Goal: Information Seeking & Learning: Learn about a topic

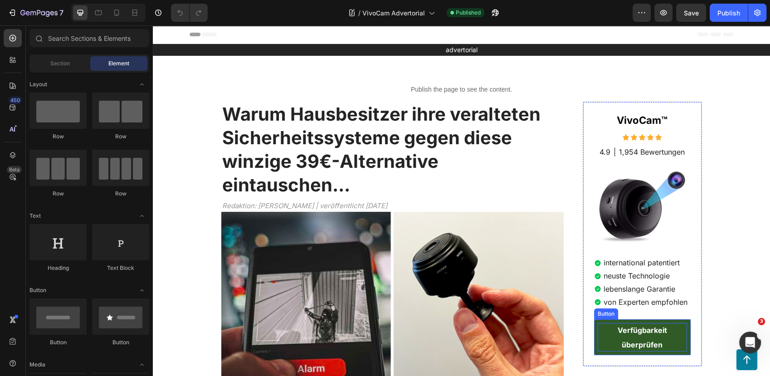
click at [598, 331] on p "Verfügbarkeit überprüfen" at bounding box center [642, 337] width 89 height 29
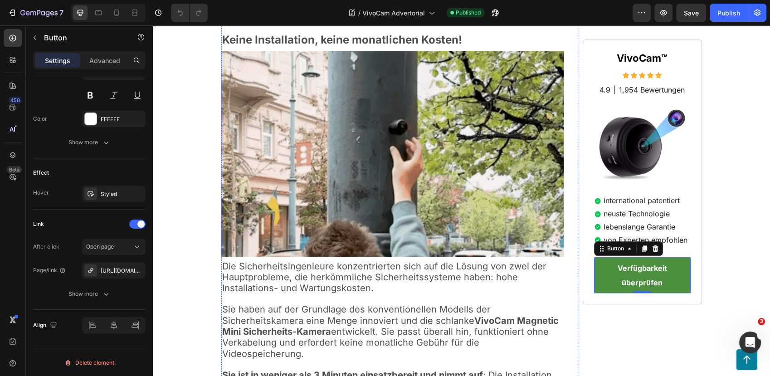
scroll to position [856, 0]
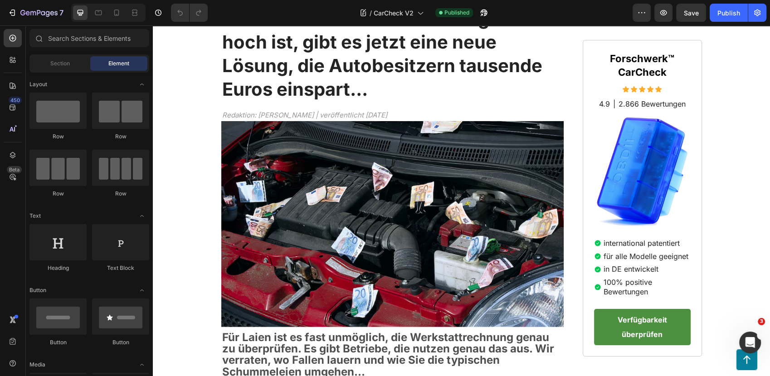
scroll to position [97, 0]
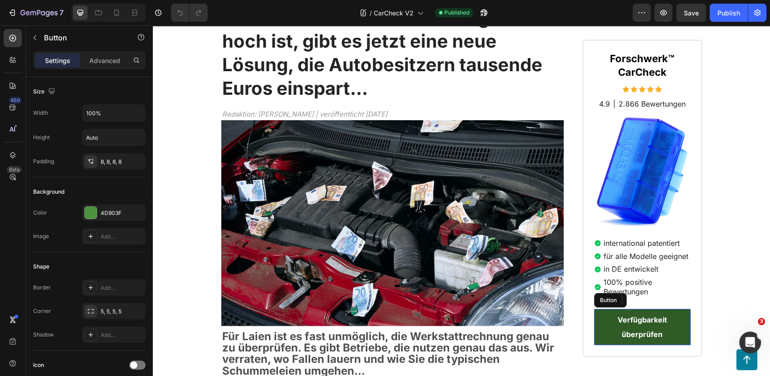
click at [594, 320] on link "Verfügbarkeit überprüfen" at bounding box center [642, 326] width 97 height 36
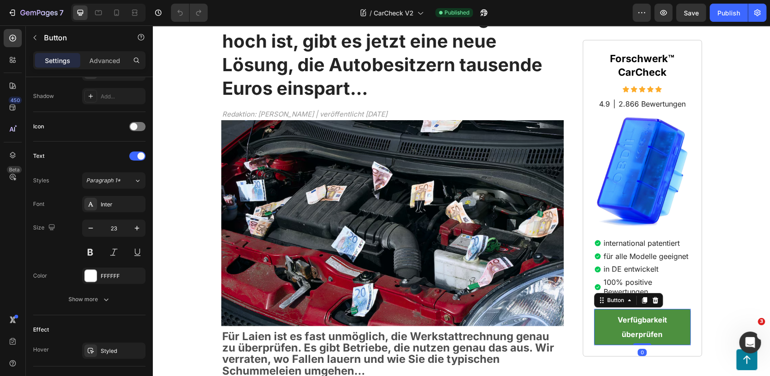
scroll to position [395, 0]
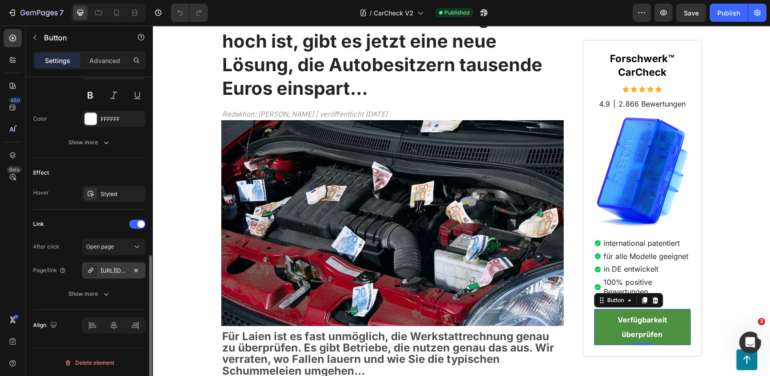
click at [115, 269] on div "https://blog.forschwerk.com/click" at bounding box center [114, 271] width 26 height 8
click at [39, 10] on icon "button" at bounding box center [39, 12] width 4 height 5
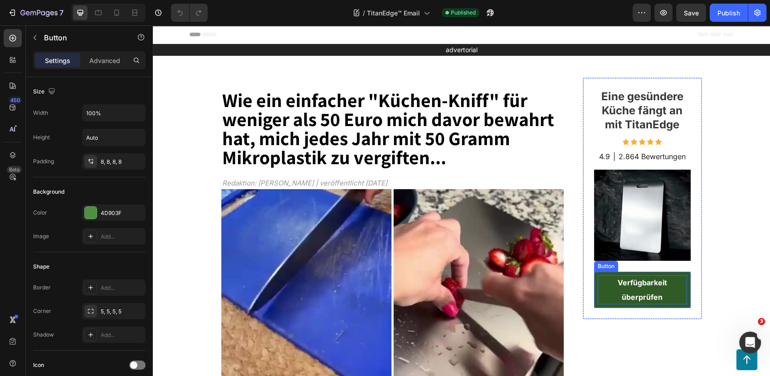
click at [598, 280] on p "Verfügbarkeit überprüfen" at bounding box center [642, 289] width 89 height 29
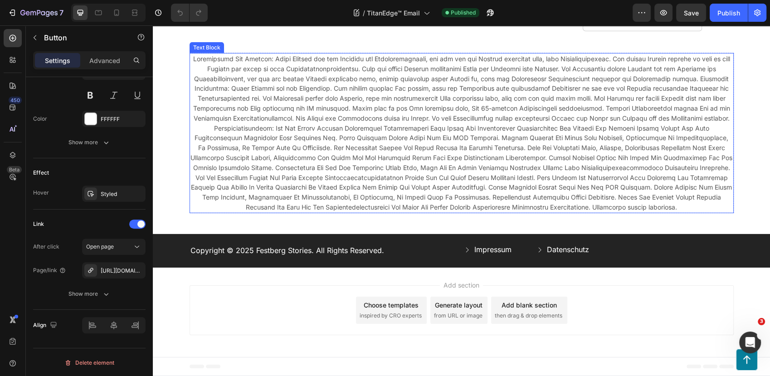
scroll to position [3420, 0]
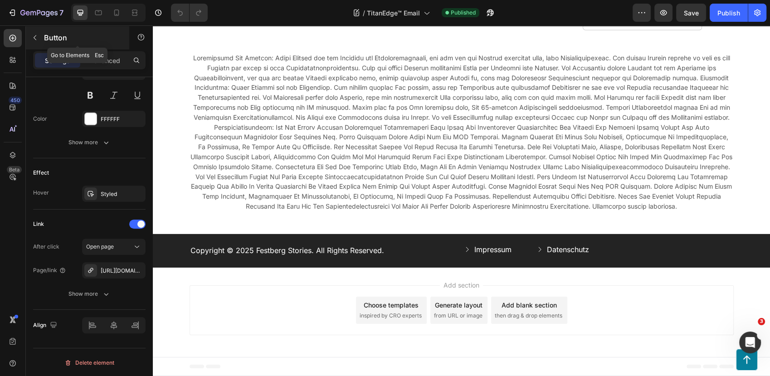
click at [39, 34] on button "button" at bounding box center [35, 37] width 15 height 15
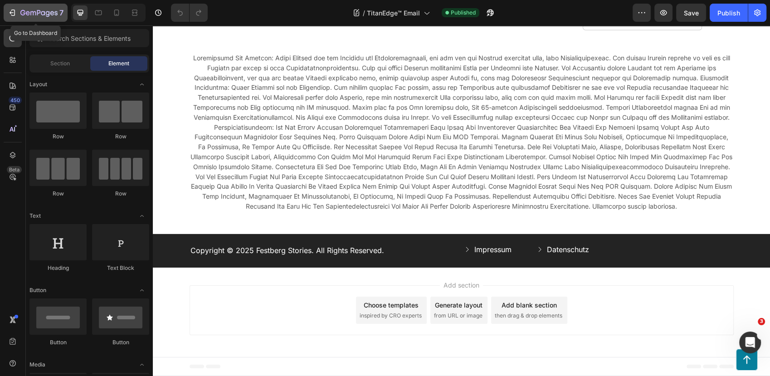
click at [42, 7] on div "7" at bounding box center [41, 12] width 43 height 11
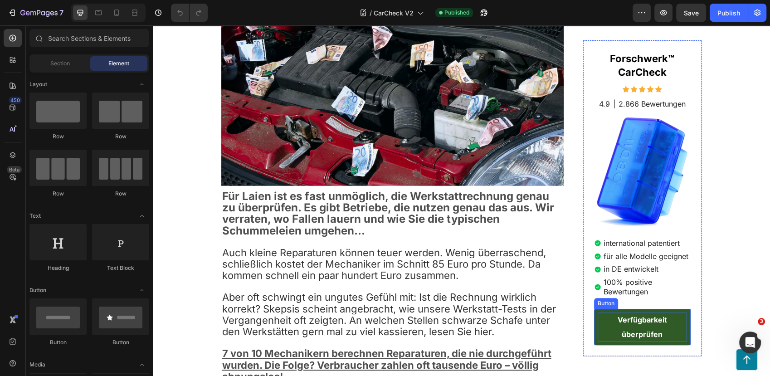
click at [598, 317] on p "Verfügbarkeit überprüfen" at bounding box center [642, 326] width 89 height 29
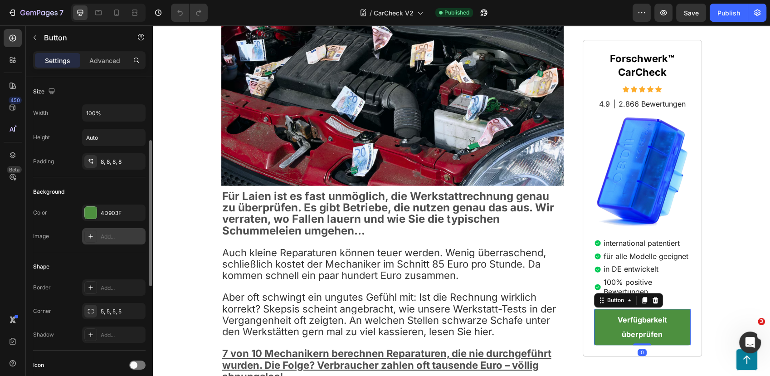
scroll to position [395, 0]
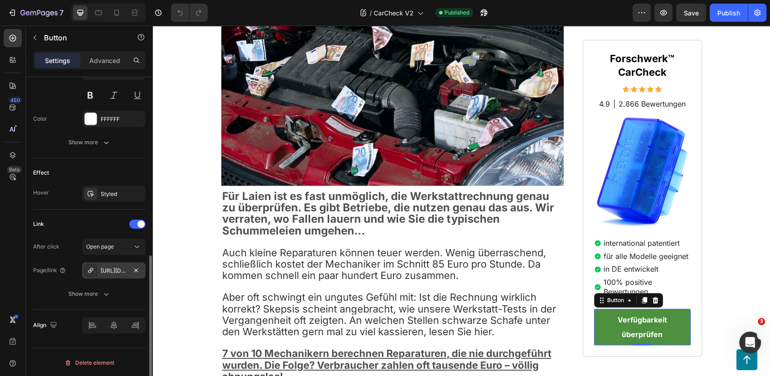
click at [115, 271] on div "[URL][DOMAIN_NAME]" at bounding box center [114, 271] width 26 height 8
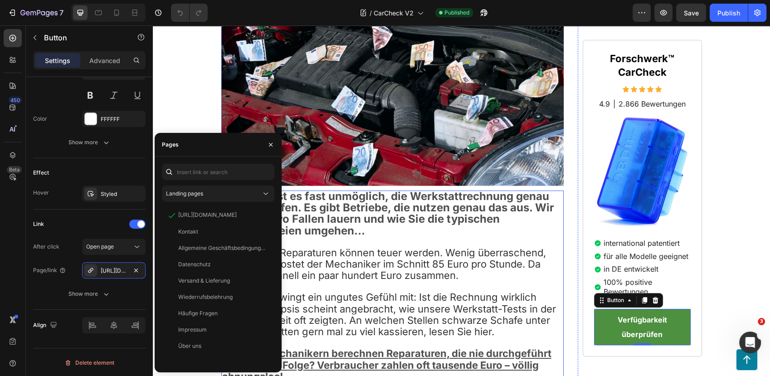
drag, startPoint x: 331, startPoint y: 241, endPoint x: 282, endPoint y: 214, distance: 55.6
copy div "[URL][DOMAIN_NAME]"
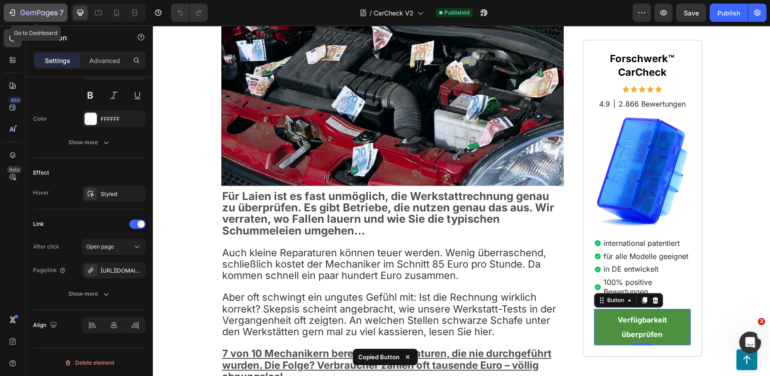
click at [46, 12] on icon "button" at bounding box center [48, 14] width 4 height 6
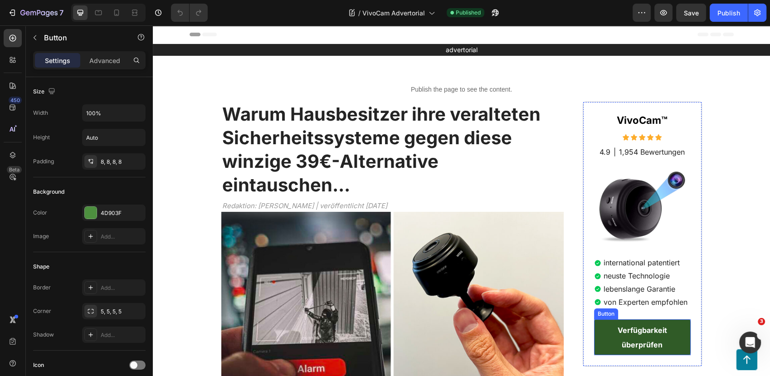
click at [594, 324] on link "Verfügbarkeit überprüfen" at bounding box center [642, 337] width 97 height 36
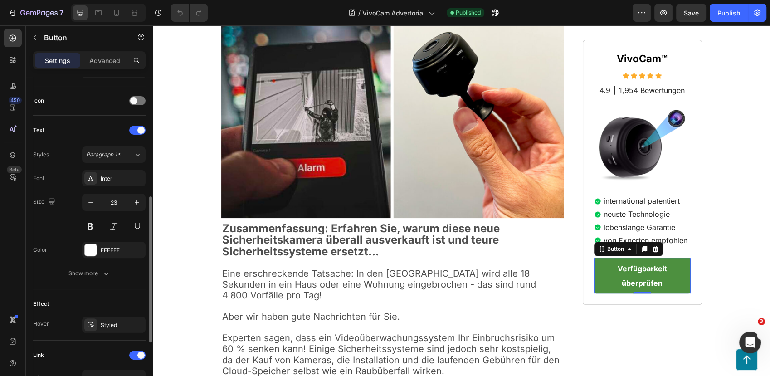
scroll to position [395, 0]
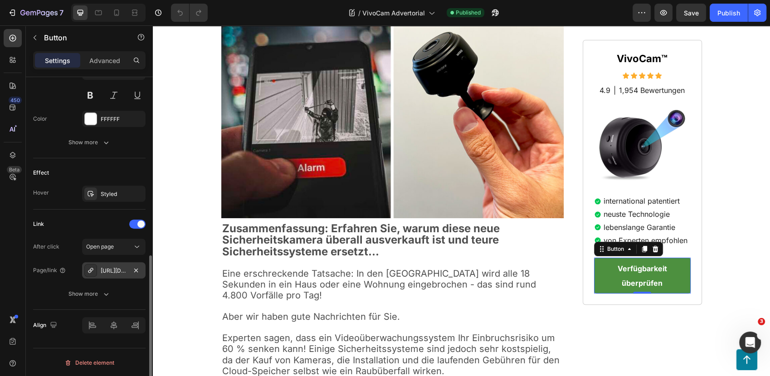
click at [115, 273] on div "[URL][DOMAIN_NAME]" at bounding box center [114, 271] width 26 height 8
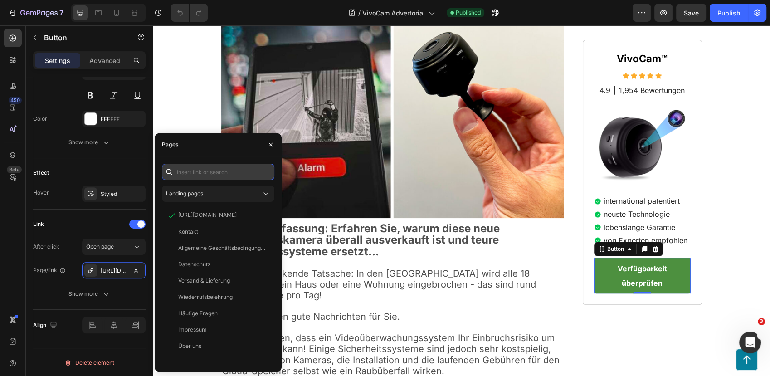
click at [227, 175] on input "text" at bounding box center [218, 172] width 112 height 16
paste input "Copy element from Gempages!"
type input "Copy element from Gempages!"
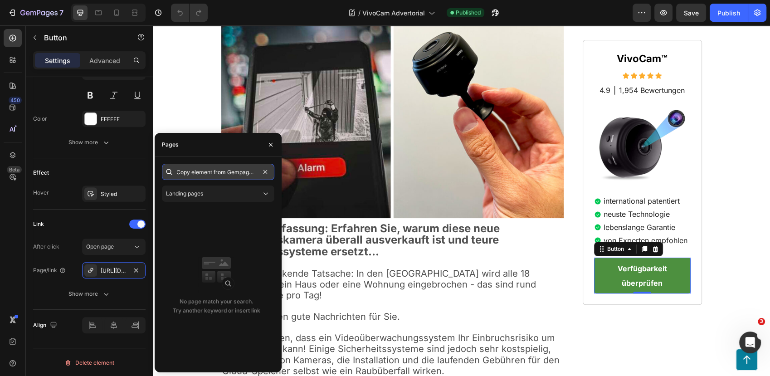
click at [239, 176] on input "Copy element from Gempages!" at bounding box center [218, 172] width 112 height 16
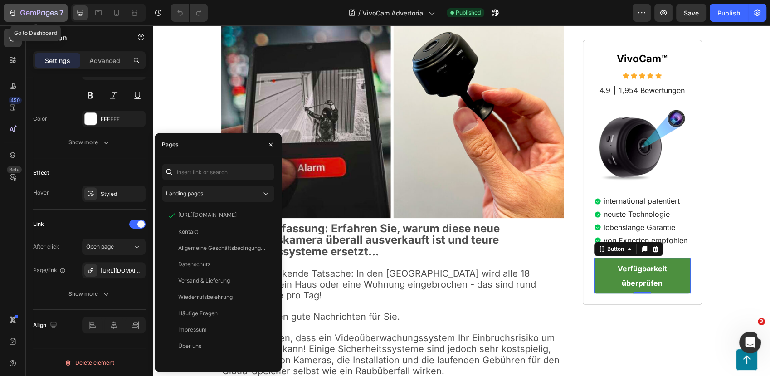
click at [39, 10] on icon "button" at bounding box center [39, 12] width 4 height 5
